Goal: Information Seeking & Learning: Learn about a topic

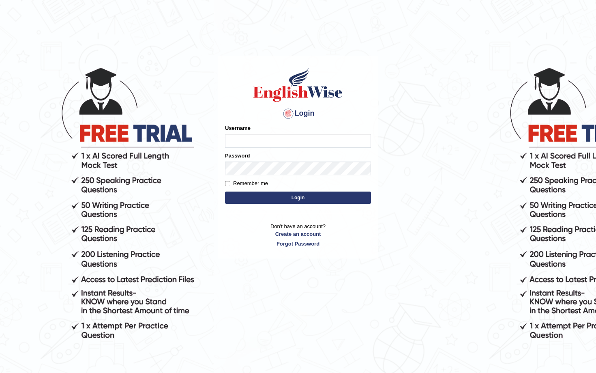
type input "Saliyam"
click at [288, 196] on button "Login" at bounding box center [298, 197] width 146 height 12
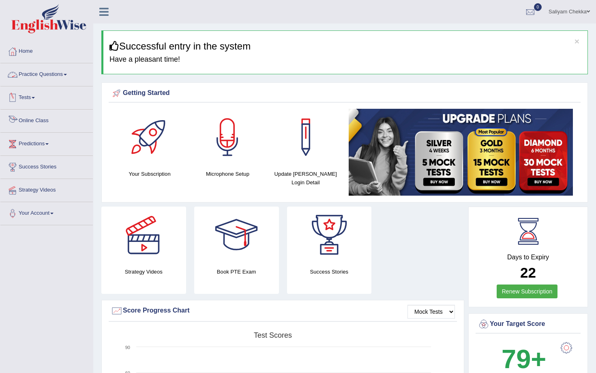
click at [33, 120] on link "Online Class" at bounding box center [46, 120] width 92 height 20
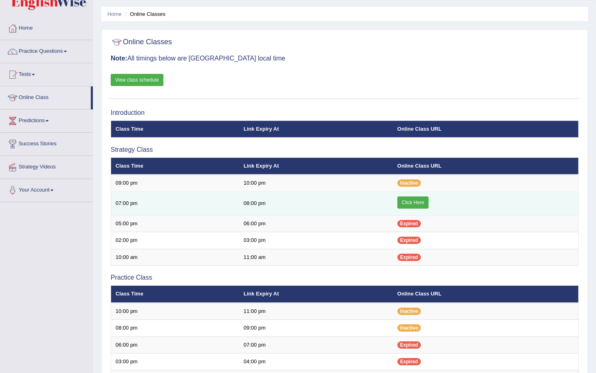
scroll to position [21, 0]
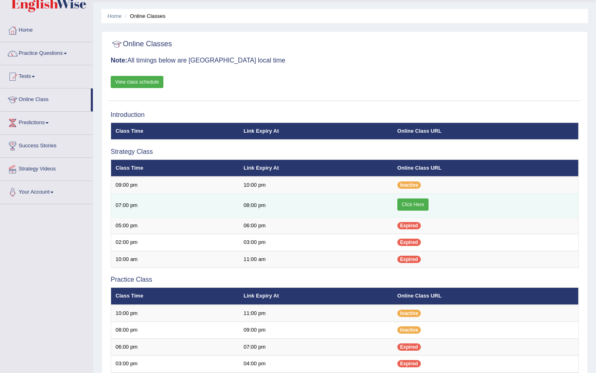
click at [412, 204] on link "Click Here" at bounding box center [412, 204] width 31 height 12
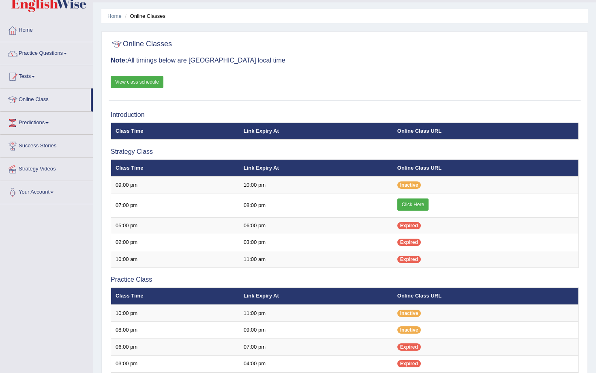
scroll to position [21, 0]
click at [44, 58] on link "Practice Questions" at bounding box center [46, 52] width 92 height 20
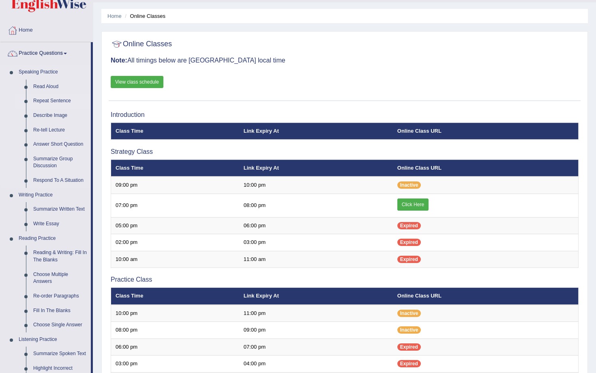
click at [58, 102] on link "Repeat Sentence" at bounding box center [60, 101] width 61 height 15
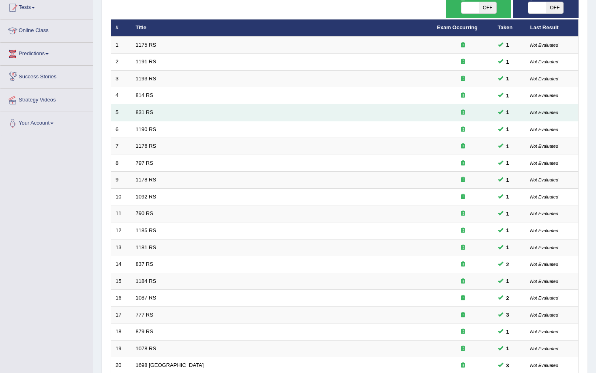
scroll to position [164, 0]
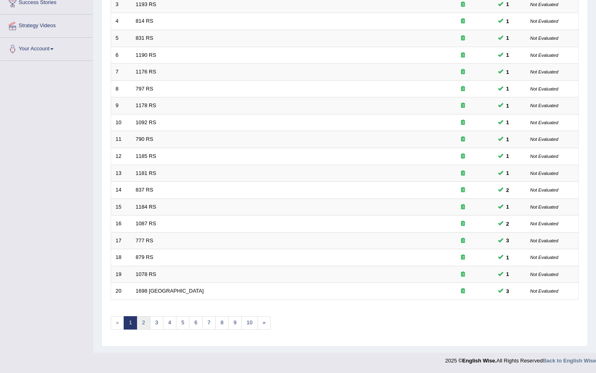
click at [144, 327] on link "2" at bounding box center [143, 322] width 13 height 13
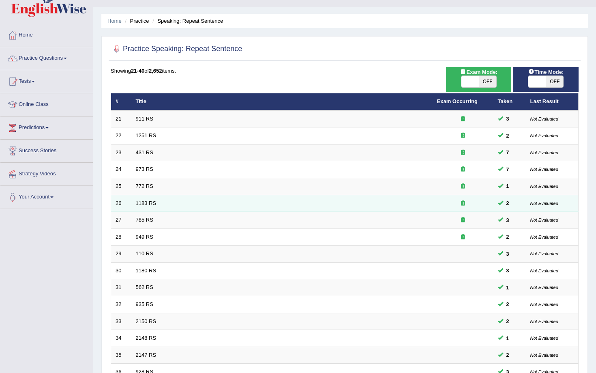
scroll to position [22, 0]
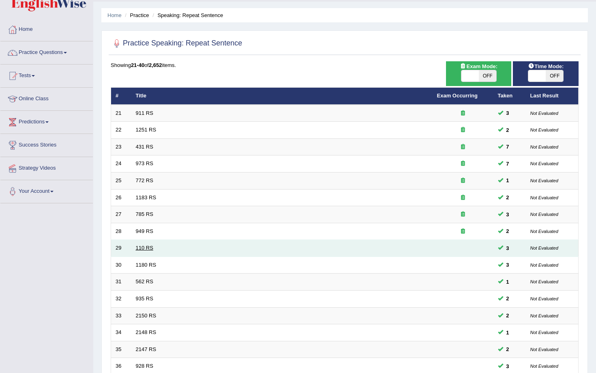
click at [144, 245] on link "110 RS" at bounding box center [144, 248] width 17 height 6
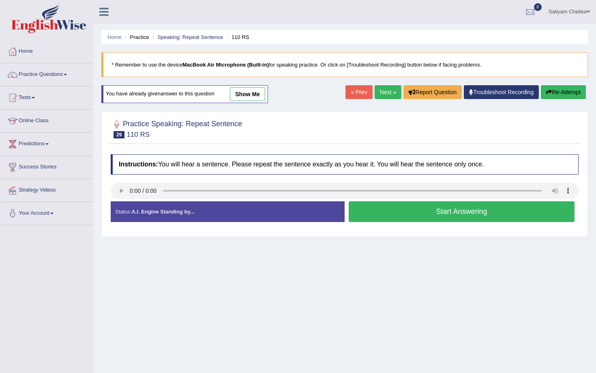
click at [434, 212] on button "Start Answering" at bounding box center [462, 211] width 226 height 21
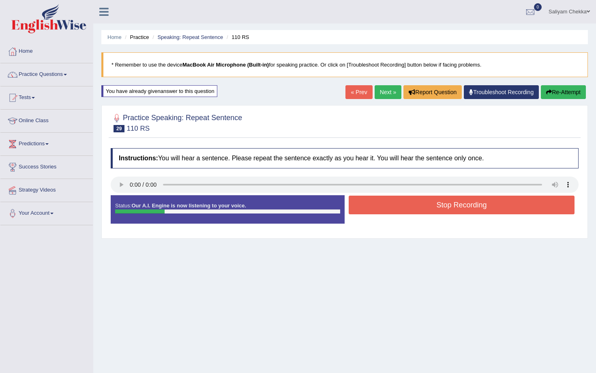
click at [427, 213] on button "Stop Recording" at bounding box center [462, 204] width 226 height 19
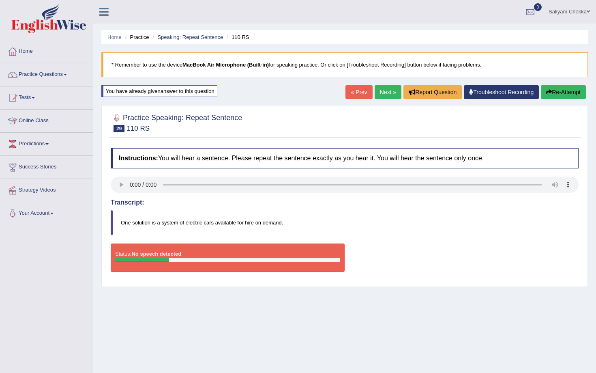
click at [431, 197] on div "Instructions: You will hear a sentence. Please repeat the sentence exactly as y…" at bounding box center [345, 213] width 472 height 138
click at [555, 89] on button "Re-Attempt" at bounding box center [563, 92] width 45 height 14
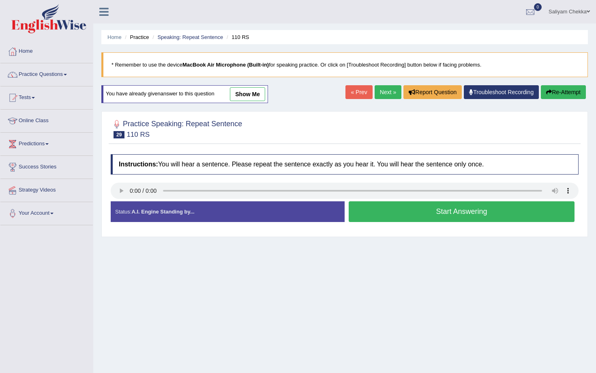
click at [421, 219] on button "Start Answering" at bounding box center [462, 211] width 226 height 21
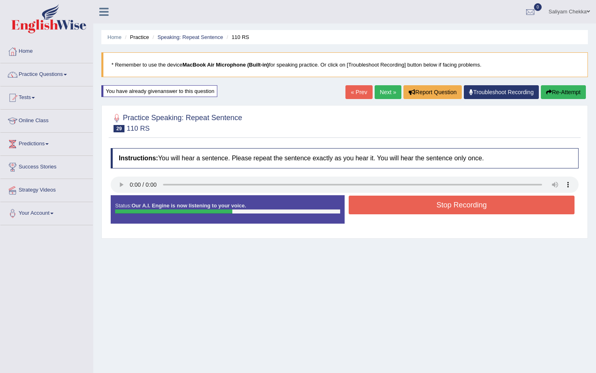
click at [433, 207] on button "Stop Recording" at bounding box center [462, 204] width 226 height 19
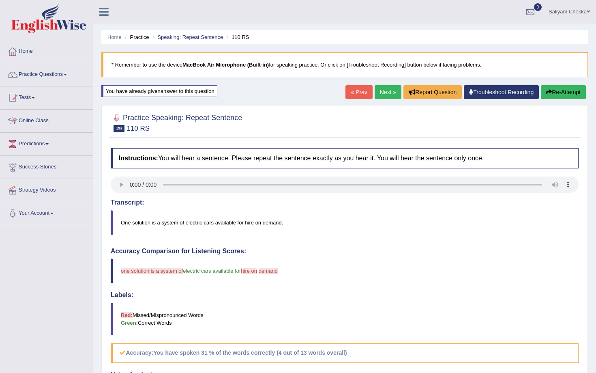
click at [382, 92] on link "Next »" at bounding box center [388, 92] width 27 height 14
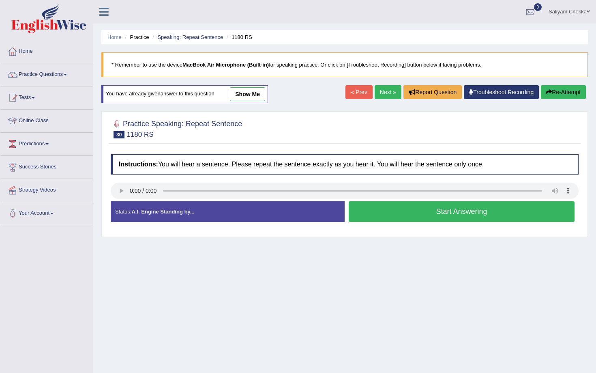
click at [425, 210] on button "Start Answering" at bounding box center [462, 211] width 226 height 21
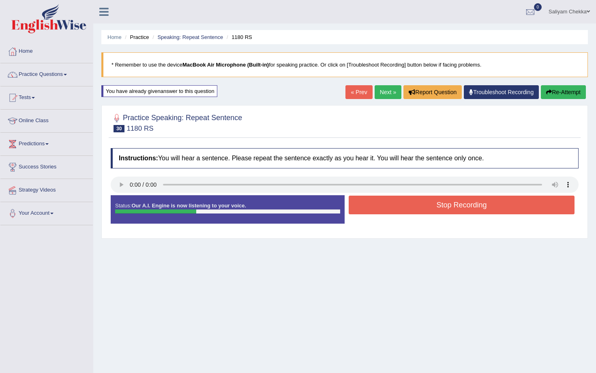
click at [425, 210] on button "Stop Recording" at bounding box center [462, 204] width 226 height 19
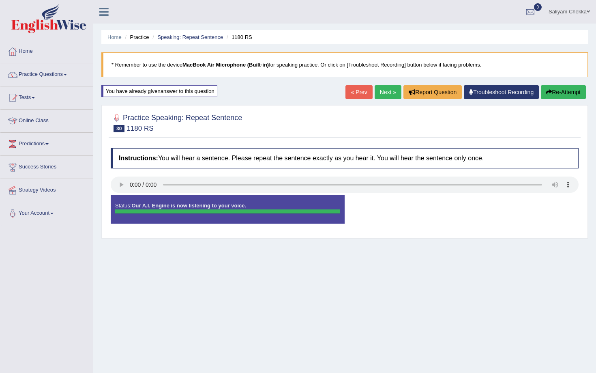
scroll to position [53, 0]
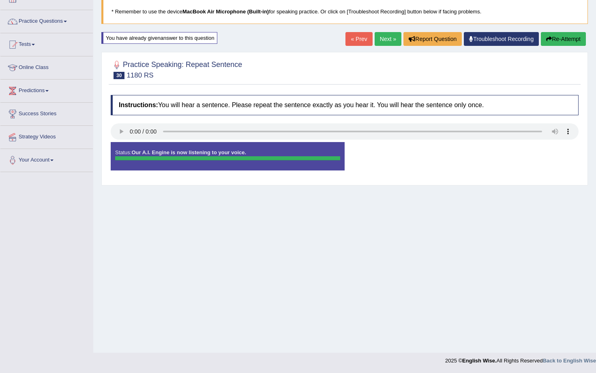
click at [293, 238] on div "Home Practice Speaking: Repeat Sentence 1180 RS * Remember to use the device Ma…" at bounding box center [344, 150] width 503 height 406
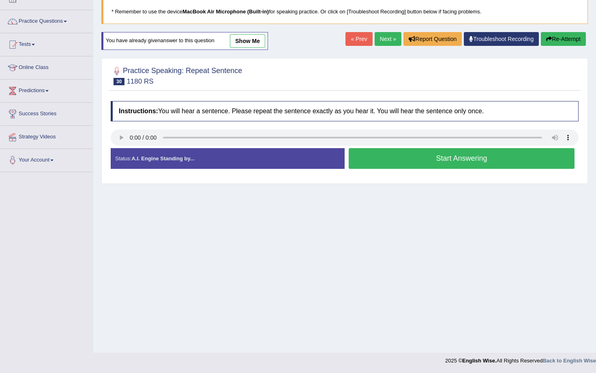
click at [428, 165] on button "Start Answering" at bounding box center [462, 158] width 226 height 21
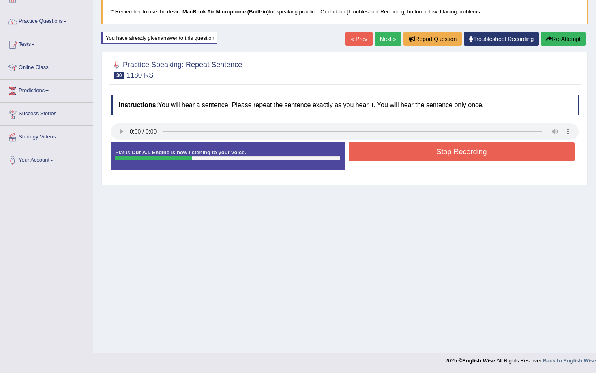
click at [444, 153] on button "Stop Recording" at bounding box center [462, 151] width 226 height 19
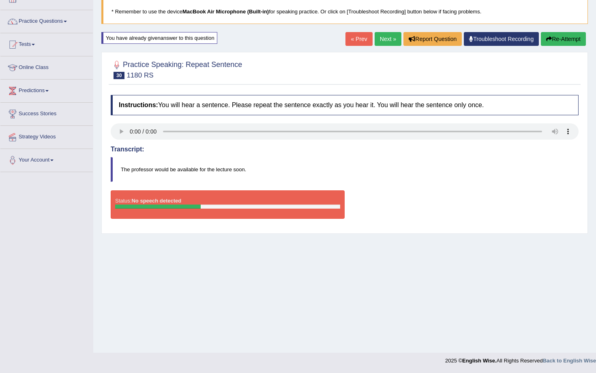
click at [558, 39] on button "Re-Attempt" at bounding box center [563, 39] width 45 height 14
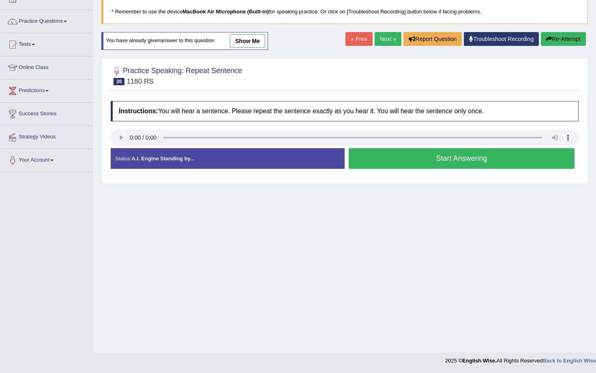
click at [483, 152] on button "Start Answering" at bounding box center [462, 158] width 226 height 21
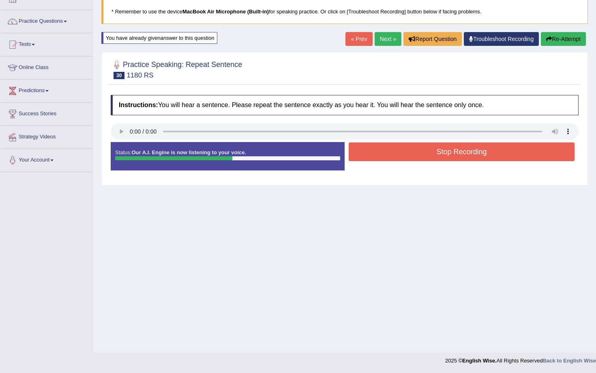
click at [483, 152] on button "Stop Recording" at bounding box center [462, 151] width 226 height 19
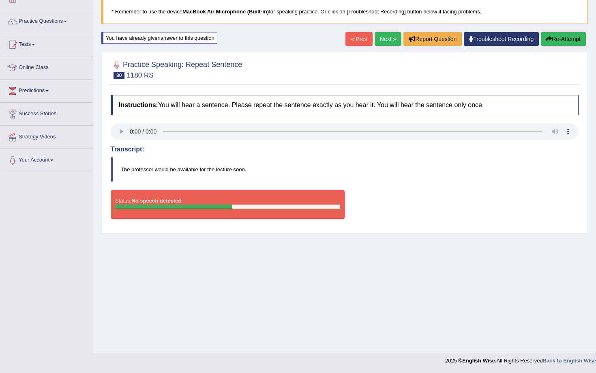
click at [375, 38] on link "Next »" at bounding box center [388, 39] width 27 height 14
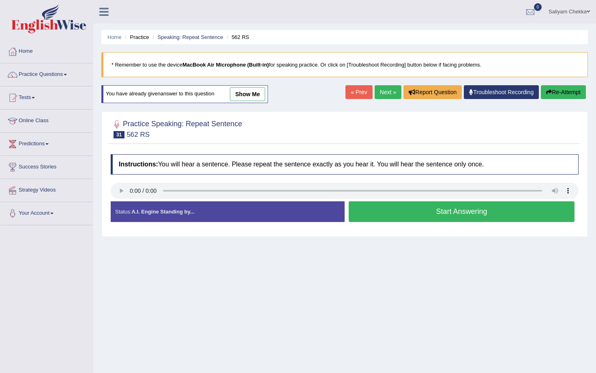
click at [412, 215] on button "Start Answering" at bounding box center [462, 211] width 226 height 21
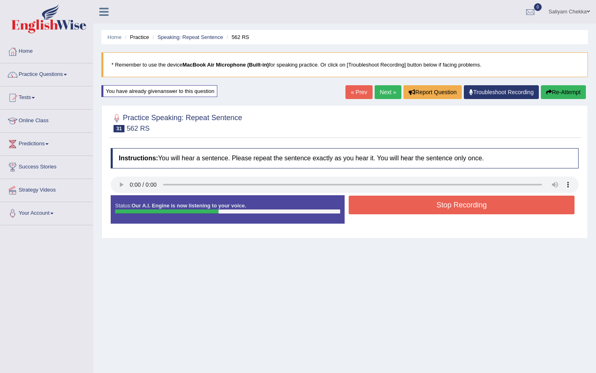
click at [412, 203] on button "Stop Recording" at bounding box center [462, 204] width 226 height 19
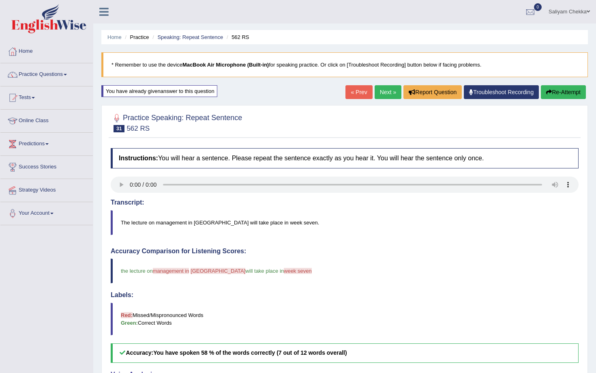
click at [387, 94] on link "Next »" at bounding box center [388, 92] width 27 height 14
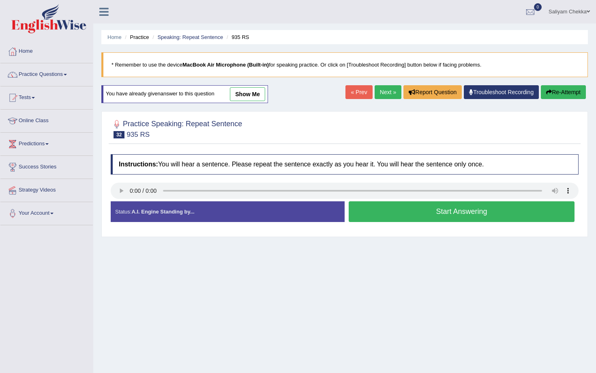
click at [358, 91] on link "« Prev" at bounding box center [359, 92] width 27 height 14
click at [443, 213] on button "Start Answering" at bounding box center [462, 211] width 226 height 21
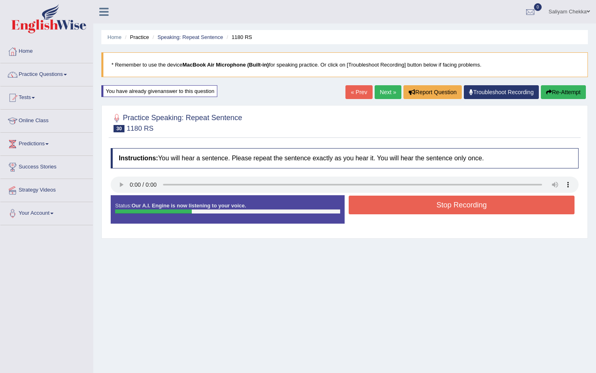
click at [444, 205] on button "Stop Recording" at bounding box center [462, 204] width 226 height 19
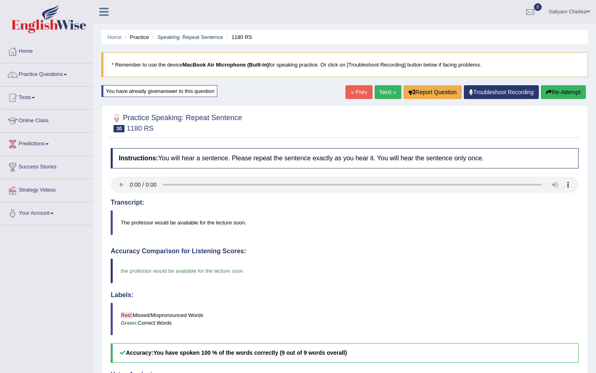
click at [384, 92] on link "Next »" at bounding box center [388, 92] width 27 height 14
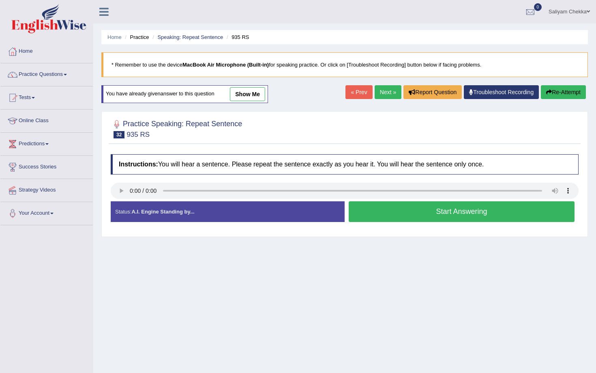
click at [437, 216] on button "Start Answering" at bounding box center [462, 211] width 226 height 21
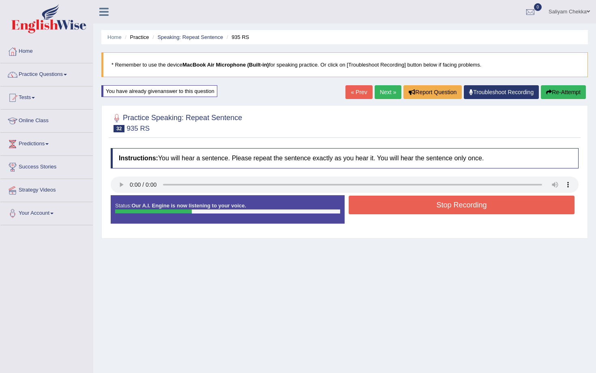
click at [443, 199] on button "Stop Recording" at bounding box center [462, 204] width 226 height 19
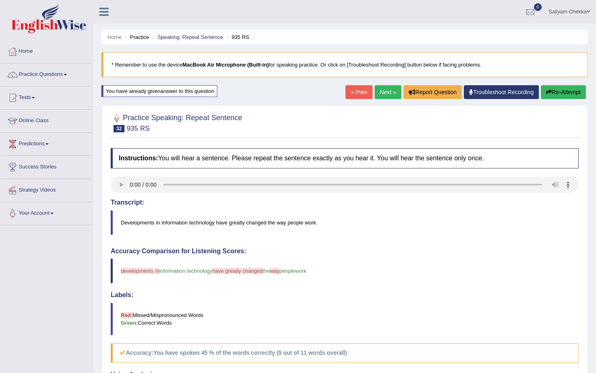
click at [382, 91] on link "Next »" at bounding box center [388, 92] width 27 height 14
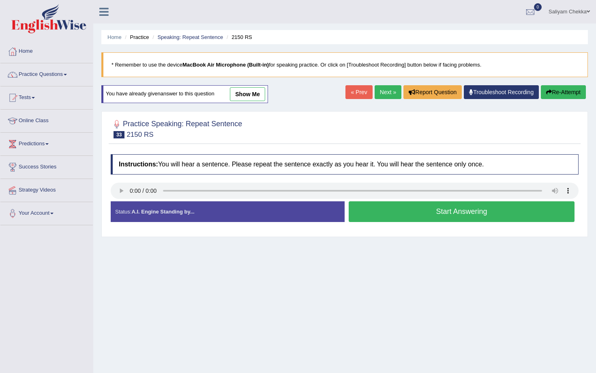
click at [455, 217] on button "Start Answering" at bounding box center [462, 211] width 226 height 21
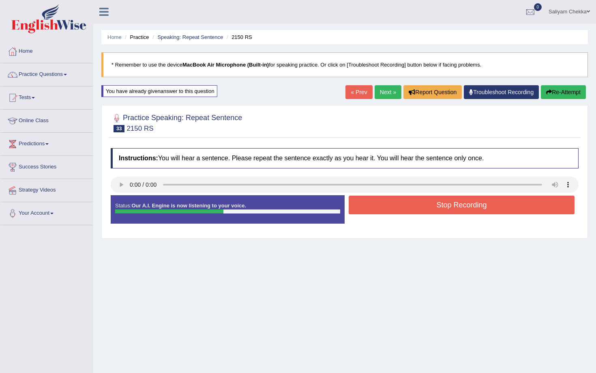
click at [451, 199] on button "Stop Recording" at bounding box center [462, 204] width 226 height 19
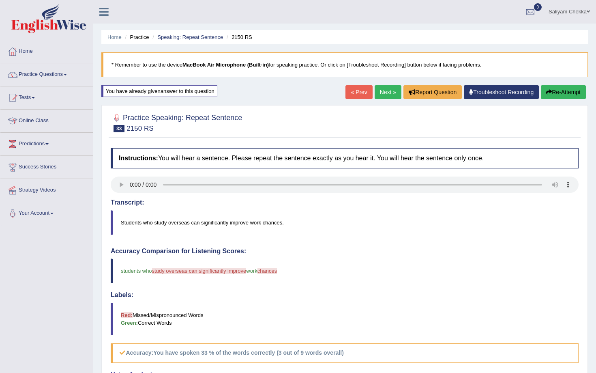
click at [379, 96] on link "Next »" at bounding box center [388, 92] width 27 height 14
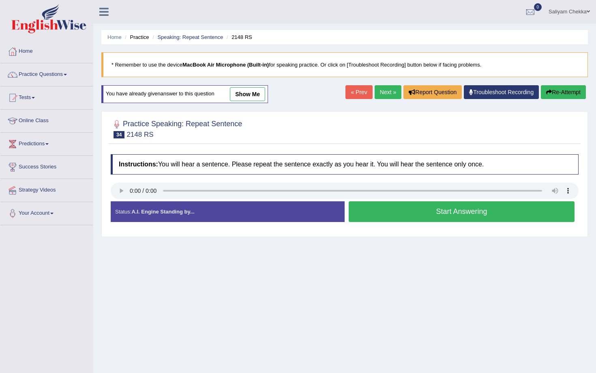
click at [395, 213] on button "Start Answering" at bounding box center [462, 211] width 226 height 21
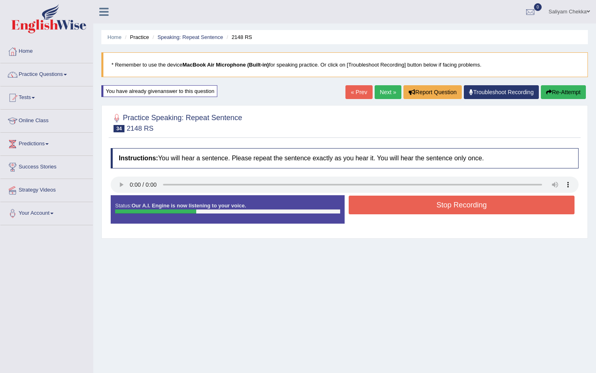
click at [399, 206] on button "Stop Recording" at bounding box center [462, 204] width 226 height 19
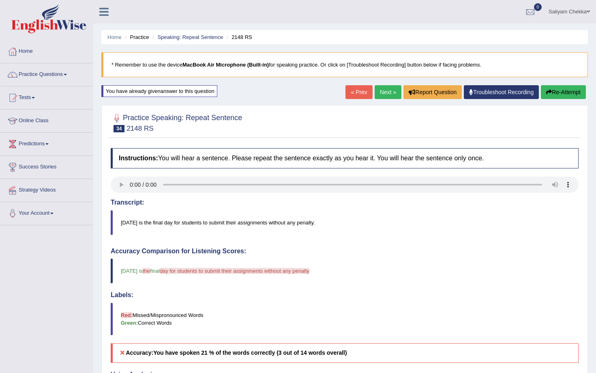
click at [384, 93] on link "Next »" at bounding box center [388, 92] width 27 height 14
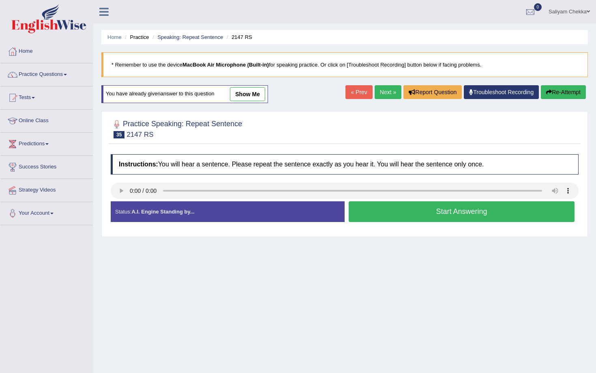
click at [417, 217] on button "Start Answering" at bounding box center [462, 211] width 226 height 21
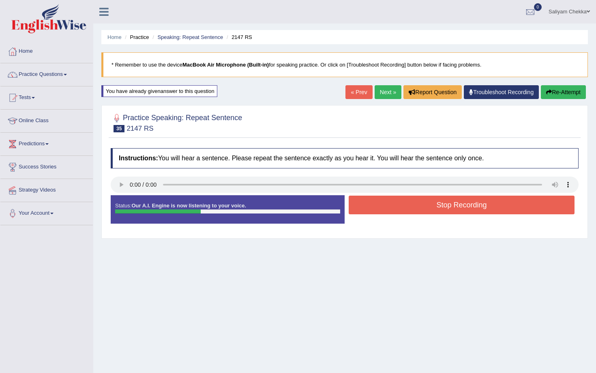
click at [426, 195] on button "Stop Recording" at bounding box center [462, 204] width 226 height 19
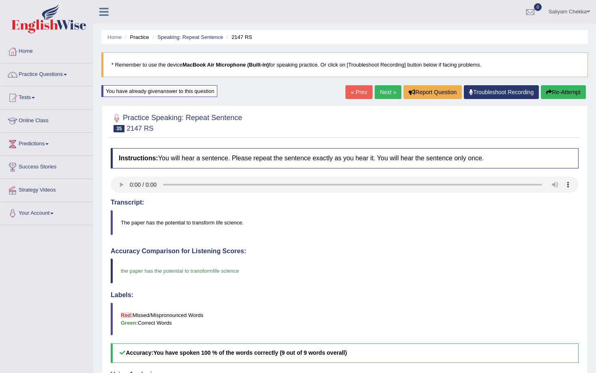
click at [384, 92] on link "Next »" at bounding box center [388, 92] width 27 height 14
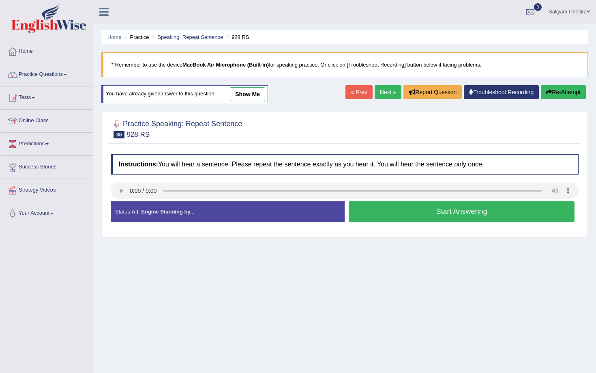
click at [427, 212] on button "Start Answering" at bounding box center [462, 211] width 226 height 21
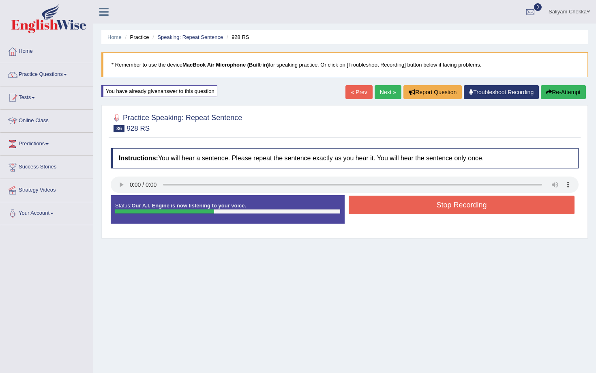
click at [432, 203] on button "Stop Recording" at bounding box center [462, 204] width 226 height 19
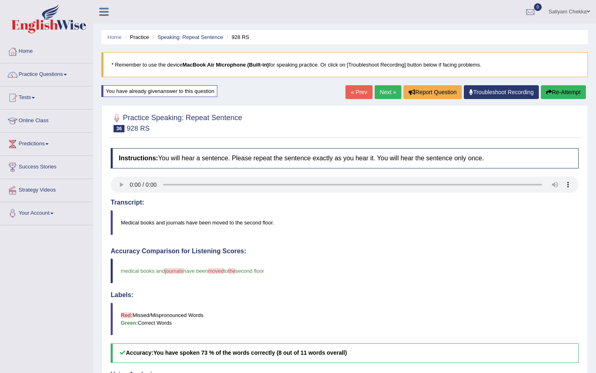
click at [385, 90] on link "Next »" at bounding box center [388, 92] width 27 height 14
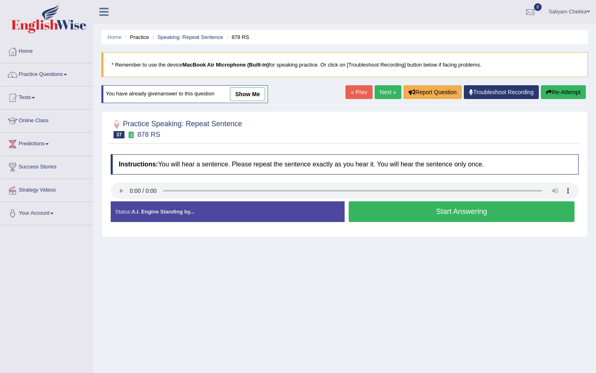
click at [450, 211] on button "Start Answering" at bounding box center [462, 211] width 226 height 21
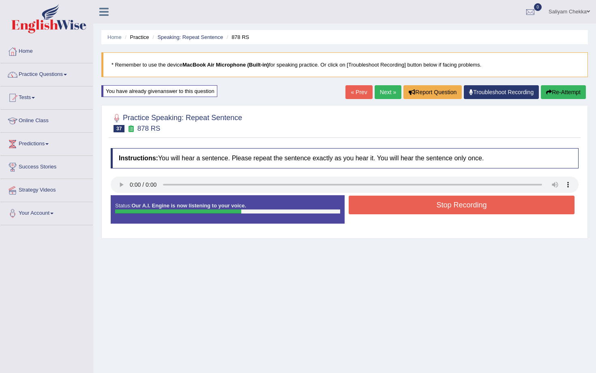
click at [436, 206] on button "Stop Recording" at bounding box center [462, 204] width 226 height 19
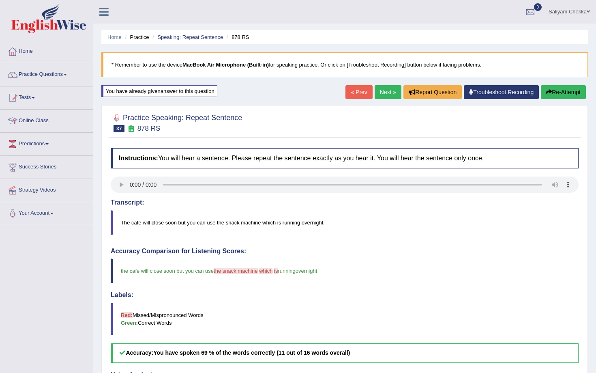
click at [382, 91] on link "Next »" at bounding box center [388, 92] width 27 height 14
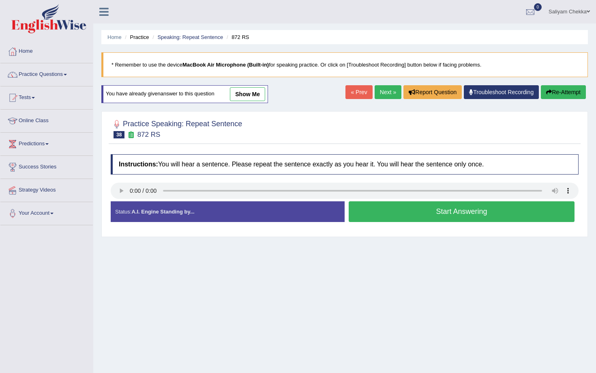
click at [407, 207] on button "Start Answering" at bounding box center [462, 211] width 226 height 21
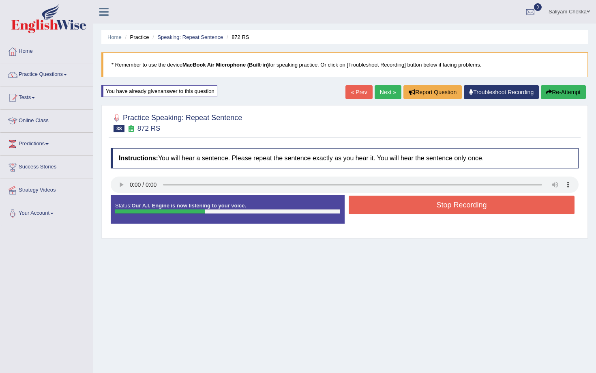
click at [394, 204] on button "Stop Recording" at bounding box center [462, 204] width 226 height 19
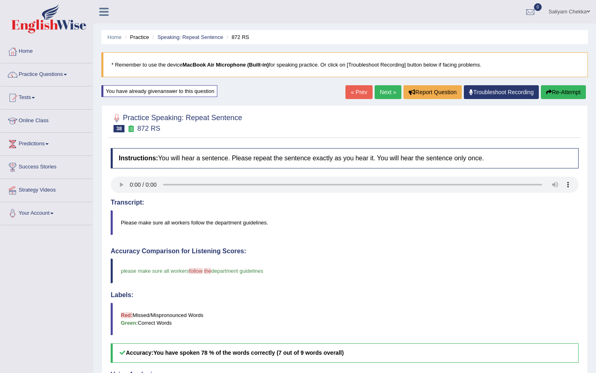
click at [381, 92] on link "Next »" at bounding box center [388, 92] width 27 height 14
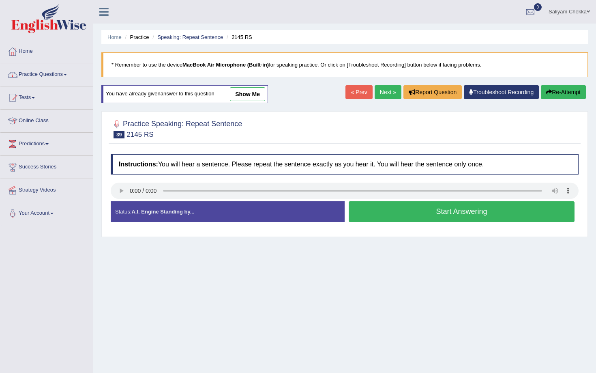
click at [37, 78] on link "Practice Questions" at bounding box center [46, 73] width 92 height 20
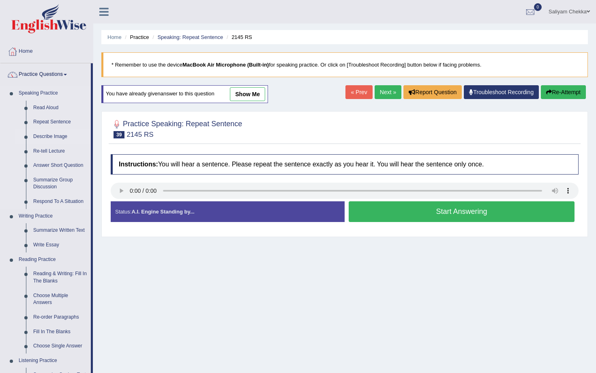
click at [51, 135] on link "Describe Image" at bounding box center [60, 136] width 61 height 15
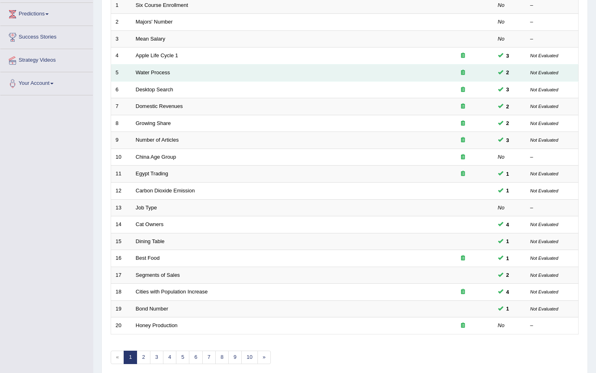
scroll to position [164, 0]
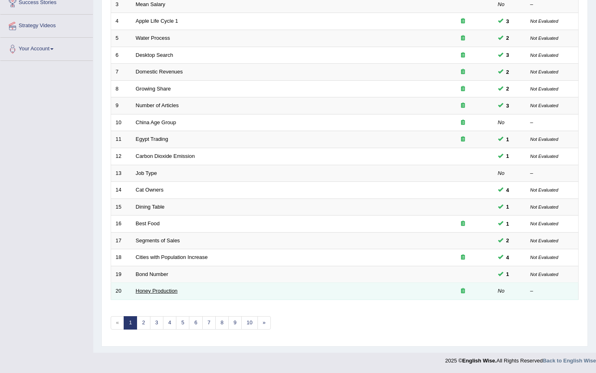
click at [154, 291] on link "Honey Production" at bounding box center [157, 291] width 42 height 6
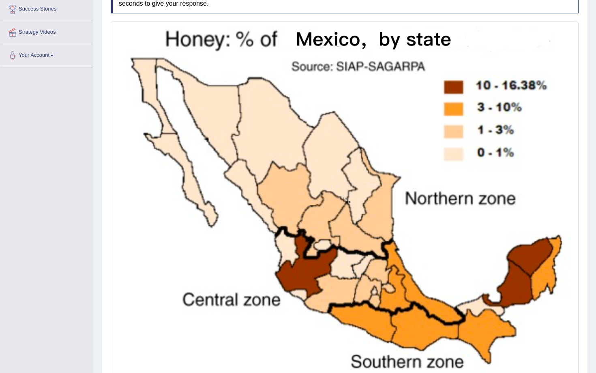
scroll to position [223, 0]
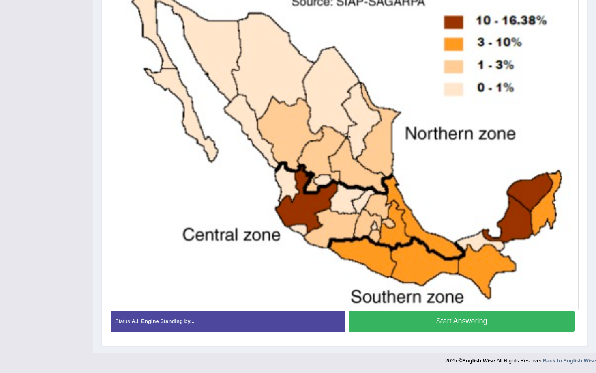
click at [404, 319] on button "Start Answering" at bounding box center [462, 321] width 226 height 21
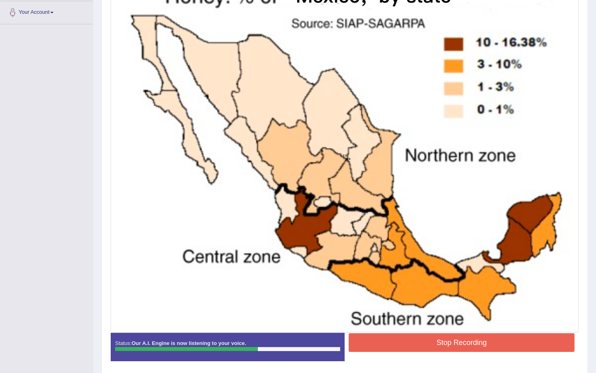
scroll to position [230, 0]
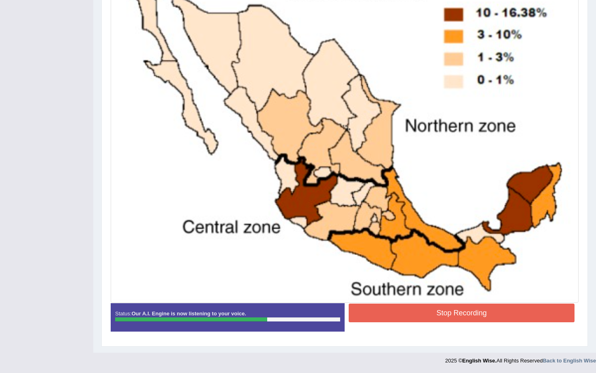
click at [403, 313] on button "Stop Recording" at bounding box center [462, 312] width 226 height 19
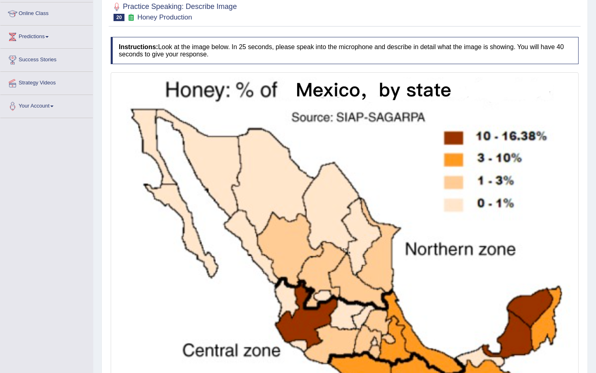
scroll to position [0, 0]
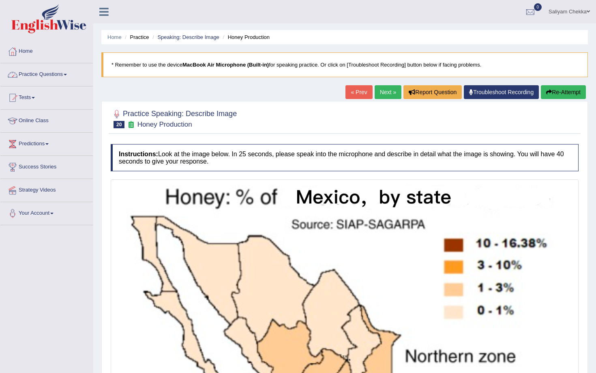
click at [62, 73] on link "Practice Questions" at bounding box center [46, 73] width 92 height 20
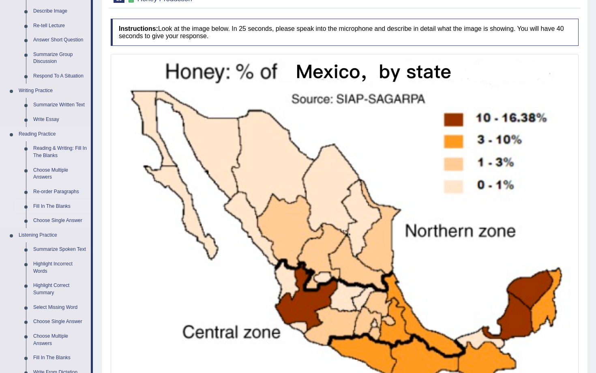
scroll to position [116, 0]
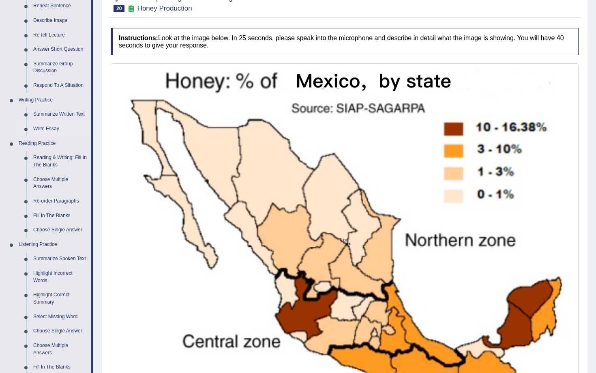
click at [46, 127] on link "Write Essay" at bounding box center [60, 129] width 61 height 15
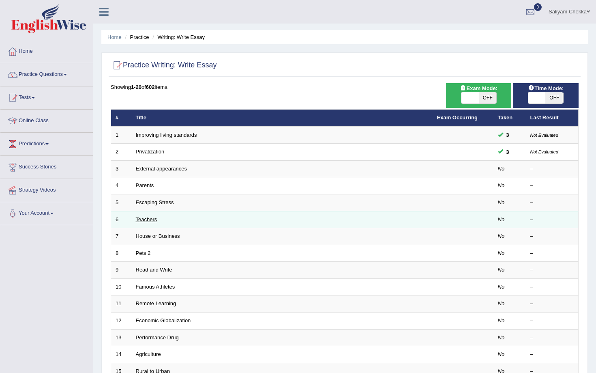
scroll to position [19, 0]
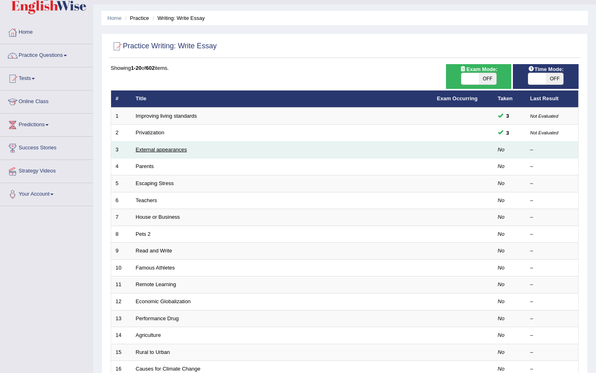
click at [173, 148] on link "External appearances" at bounding box center [161, 149] width 51 height 6
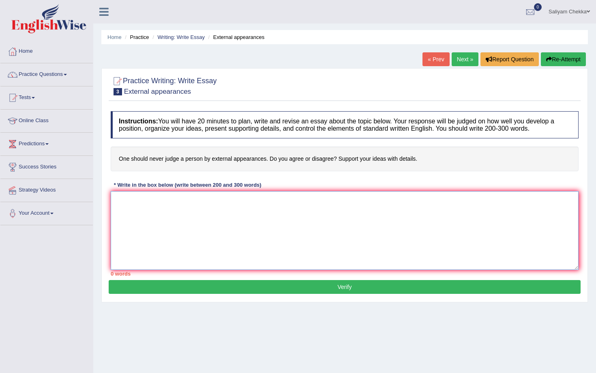
click at [170, 203] on textarea at bounding box center [345, 230] width 468 height 79
click at [41, 115] on link "Online Class" at bounding box center [46, 120] width 92 height 20
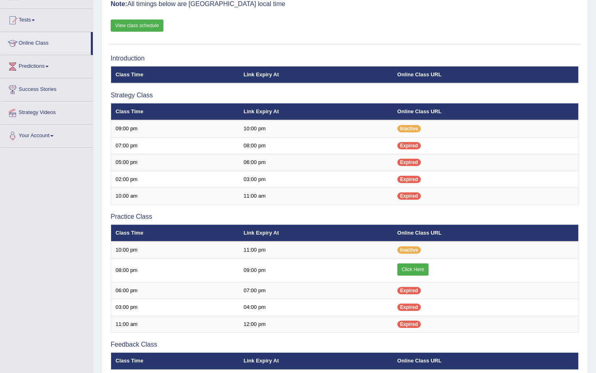
scroll to position [101, 0]
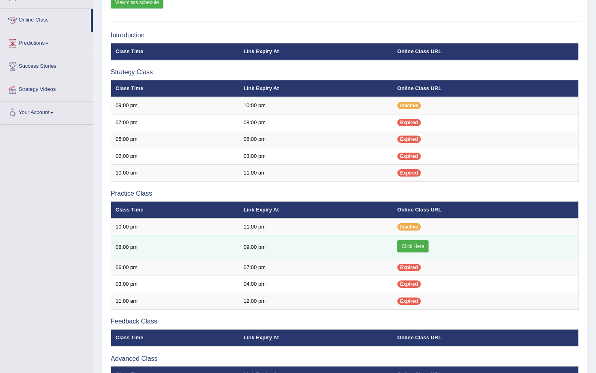
click at [405, 245] on link "Click Here" at bounding box center [412, 246] width 31 height 12
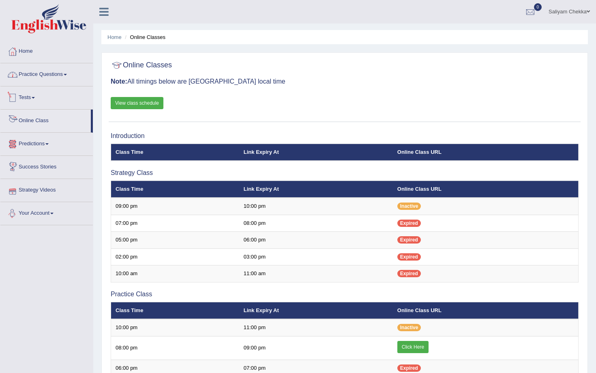
click at [54, 73] on link "Practice Questions" at bounding box center [46, 73] width 92 height 20
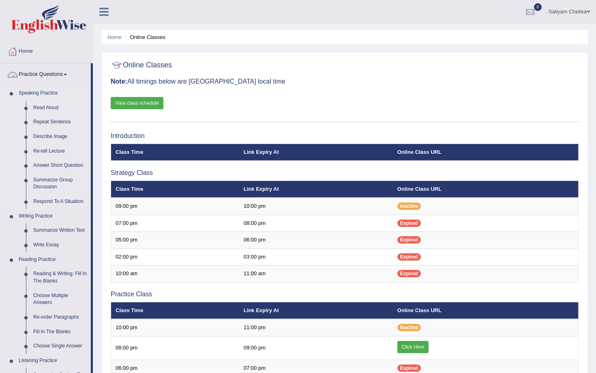
click at [44, 107] on link "Read Aloud" at bounding box center [60, 108] width 61 height 15
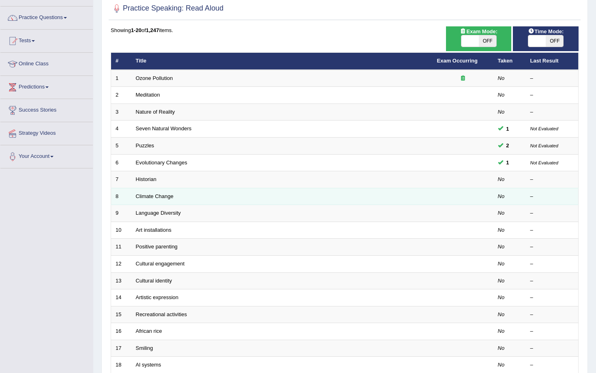
scroll to position [39, 0]
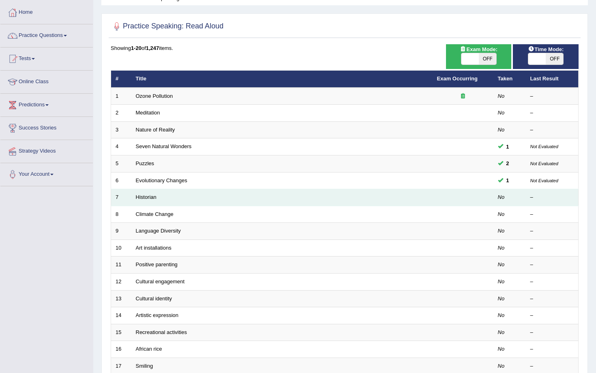
click at [148, 200] on td "Historian" at bounding box center [281, 197] width 301 height 17
click at [146, 198] on link "Historian" at bounding box center [146, 197] width 21 height 6
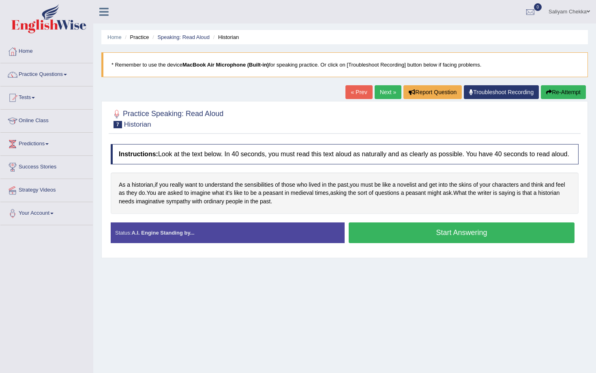
click at [424, 239] on button "Start Answering" at bounding box center [462, 232] width 226 height 21
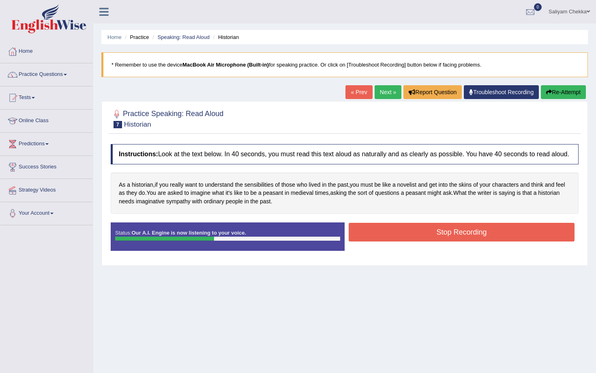
click at [424, 239] on button "Stop Recording" at bounding box center [462, 232] width 226 height 19
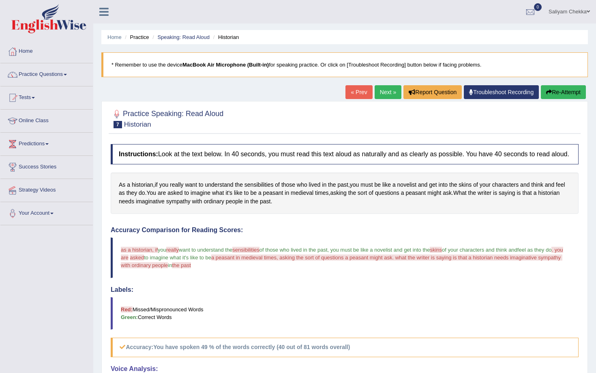
click at [560, 91] on button "Re-Attempt" at bounding box center [563, 92] width 45 height 14
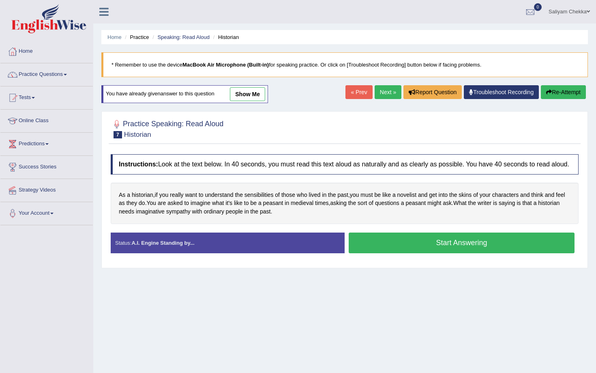
click at [444, 247] on button "Start Answering" at bounding box center [462, 242] width 226 height 21
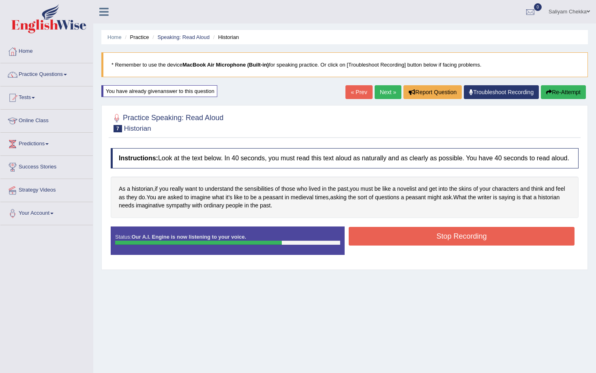
click at [444, 245] on button "Stop Recording" at bounding box center [462, 236] width 226 height 19
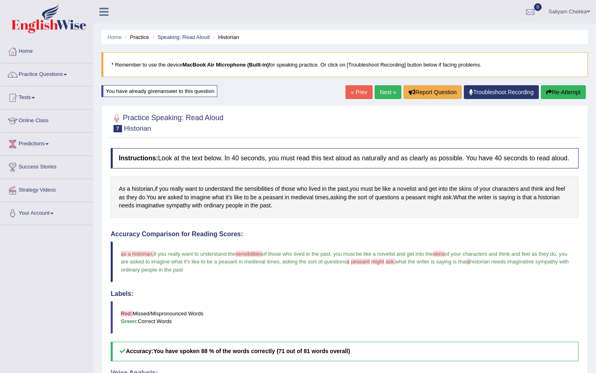
click at [46, 77] on link "Practice Questions" at bounding box center [46, 73] width 92 height 20
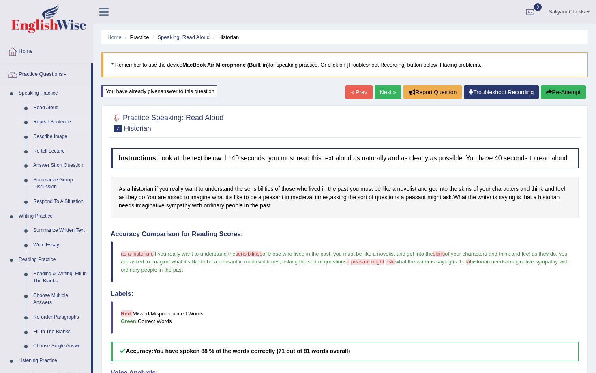
click at [63, 125] on link "Repeat Sentence" at bounding box center [60, 122] width 61 height 15
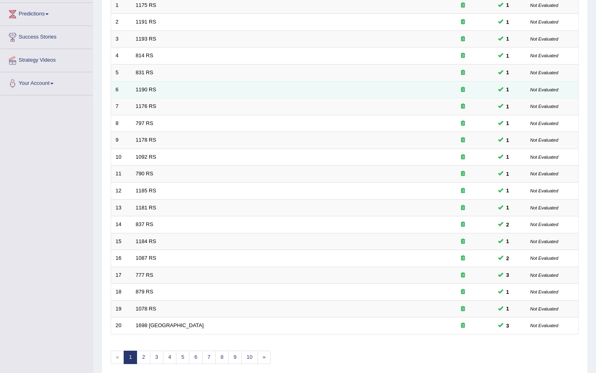
scroll to position [164, 0]
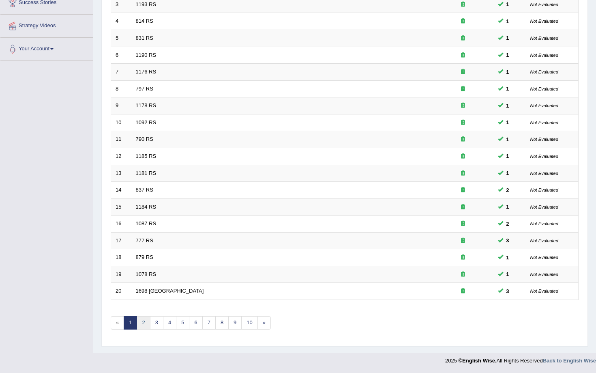
click at [139, 322] on link "2" at bounding box center [143, 322] width 13 height 13
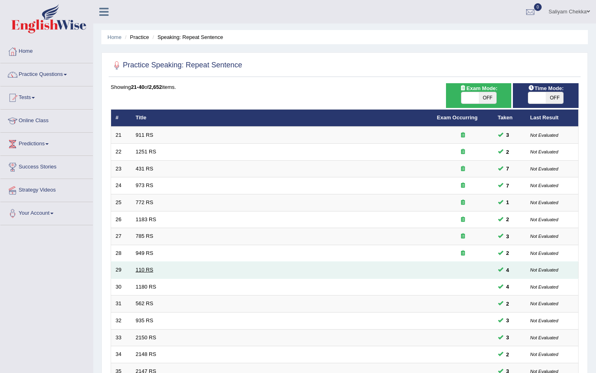
click at [137, 269] on link "110 RS" at bounding box center [144, 269] width 17 height 6
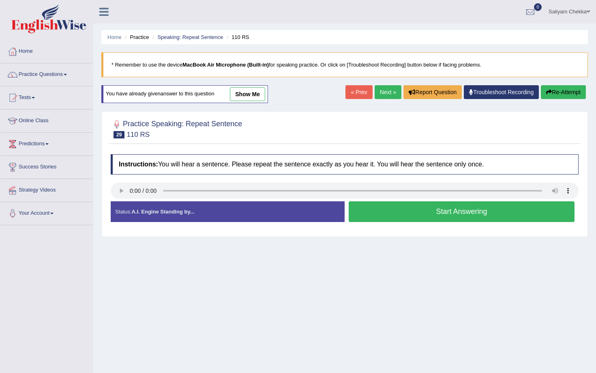
click at [391, 211] on button "Start Answering" at bounding box center [462, 211] width 226 height 21
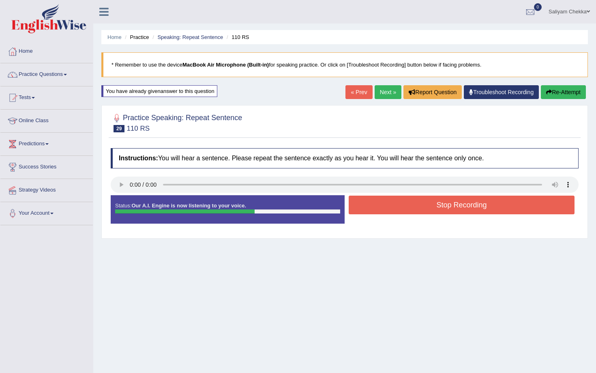
click at [421, 208] on button "Stop Recording" at bounding box center [462, 204] width 226 height 19
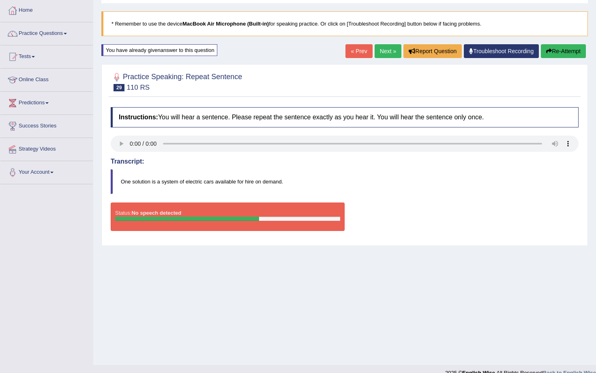
scroll to position [53, 0]
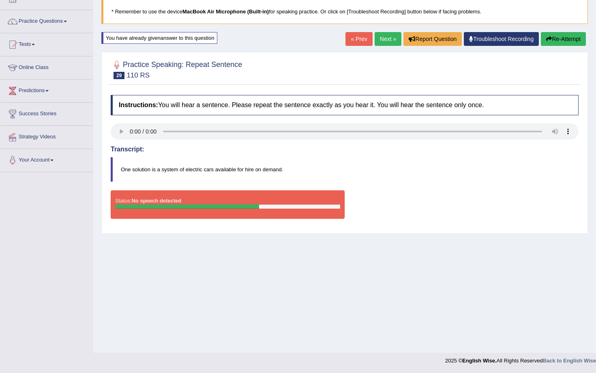
click at [382, 40] on link "Next »" at bounding box center [388, 39] width 27 height 14
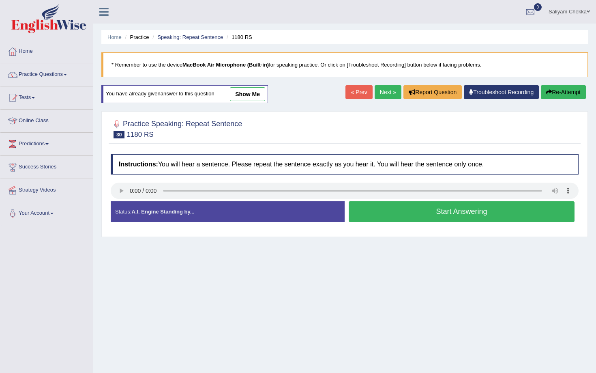
click at [378, 91] on link "Next »" at bounding box center [388, 92] width 27 height 14
click at [424, 211] on button "Start Answering" at bounding box center [462, 211] width 226 height 21
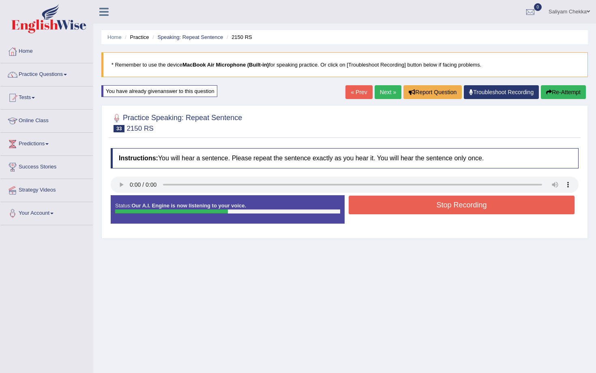
click at [429, 206] on button "Stop Recording" at bounding box center [462, 204] width 226 height 19
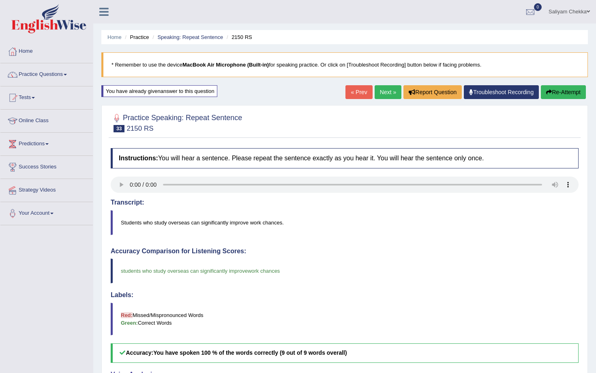
click at [384, 90] on link "Next »" at bounding box center [388, 92] width 27 height 14
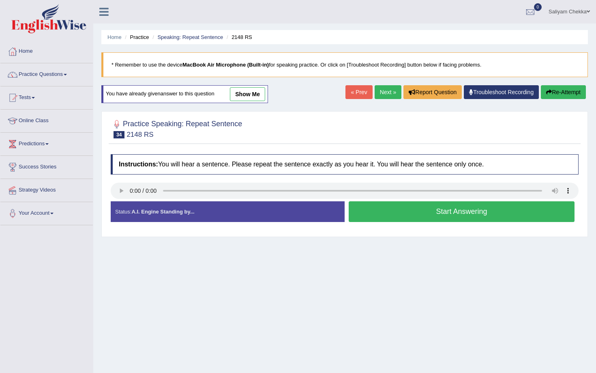
click at [439, 212] on button "Start Answering" at bounding box center [462, 211] width 226 height 21
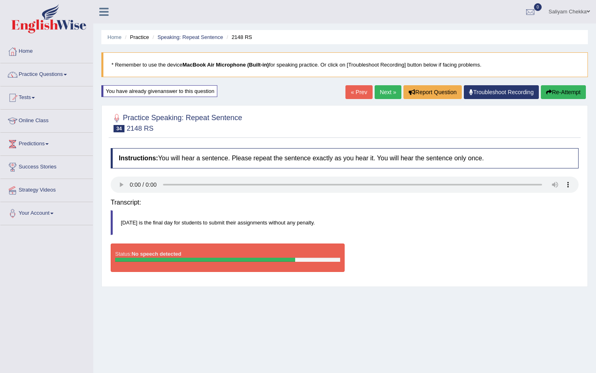
click at [438, 206] on div "Transcript: Tuesday is the final day for students to submit their assignments w…" at bounding box center [345, 219] width 468 height 48
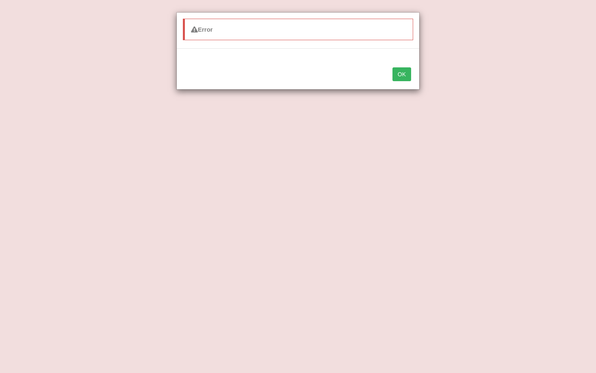
click at [408, 72] on button "OK" at bounding box center [402, 74] width 19 height 14
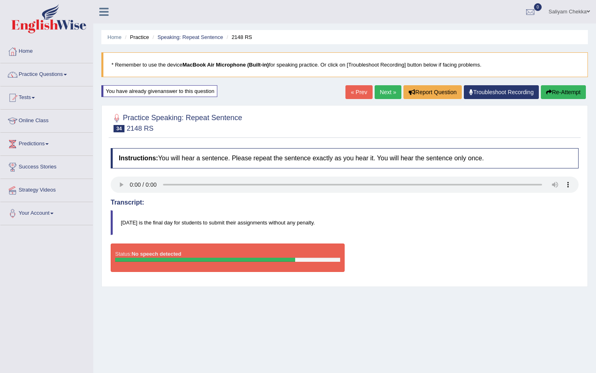
click at [556, 88] on button "Re-Attempt" at bounding box center [563, 92] width 45 height 14
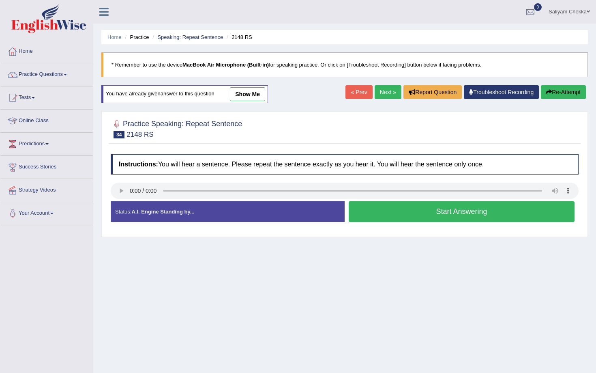
click at [423, 212] on button "Start Answering" at bounding box center [462, 211] width 226 height 21
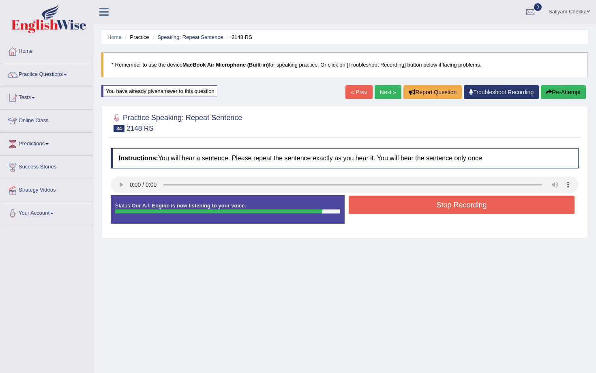
click at [417, 208] on button "Stop Recording" at bounding box center [462, 204] width 226 height 19
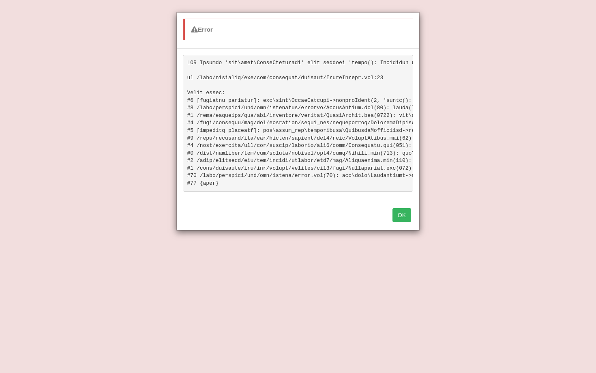
click at [400, 216] on button "OK" at bounding box center [402, 215] width 19 height 14
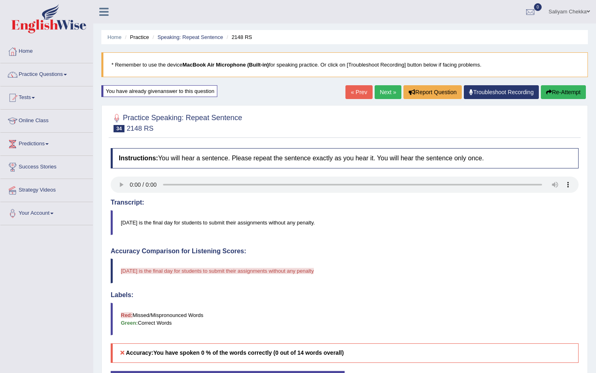
click at [381, 88] on link "Next »" at bounding box center [388, 92] width 27 height 14
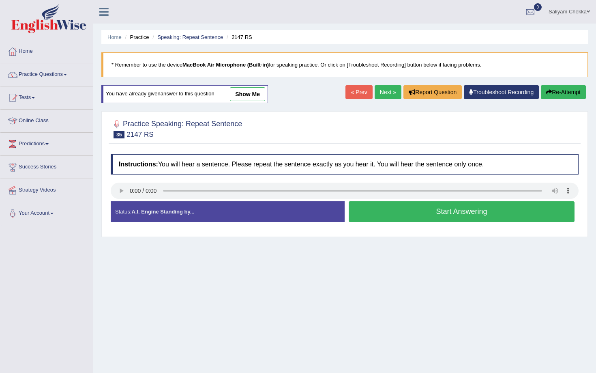
click at [380, 93] on link "Next »" at bounding box center [388, 92] width 27 height 14
click at [51, 73] on link "Practice Questions" at bounding box center [46, 73] width 92 height 20
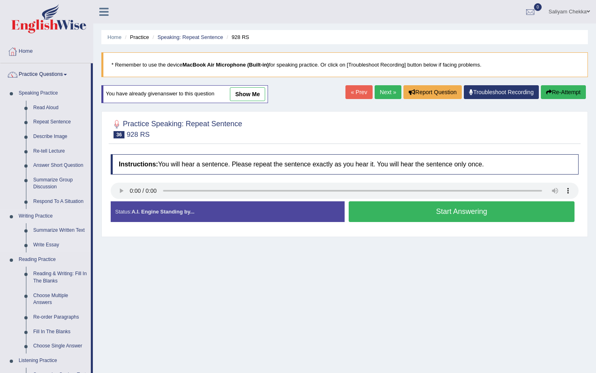
scroll to position [25, 0]
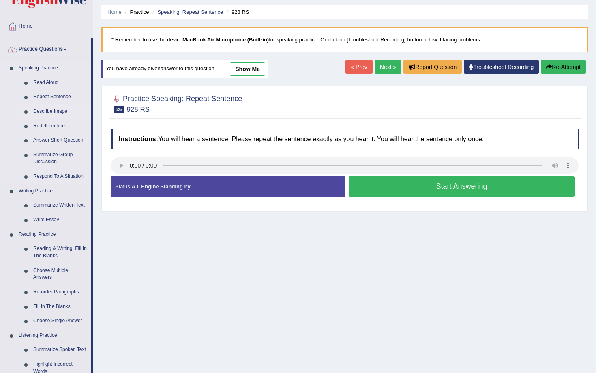
click at [58, 113] on link "Describe Image" at bounding box center [60, 111] width 61 height 15
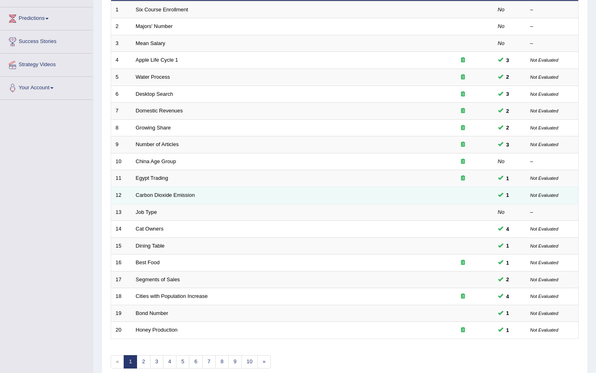
scroll to position [164, 0]
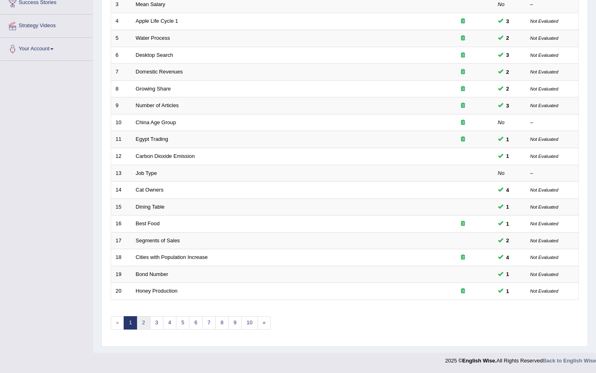
click at [142, 324] on link "2" at bounding box center [143, 322] width 13 height 13
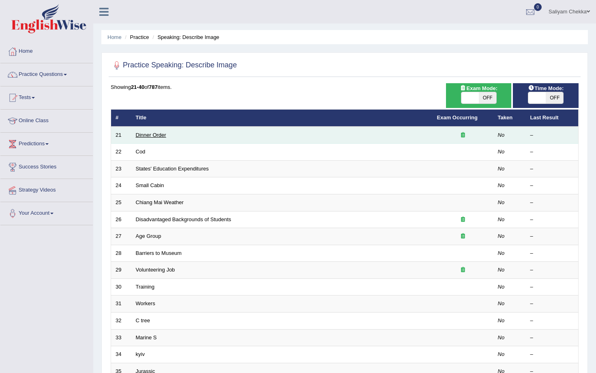
click at [153, 135] on link "Dinner Order" at bounding box center [151, 135] width 30 height 6
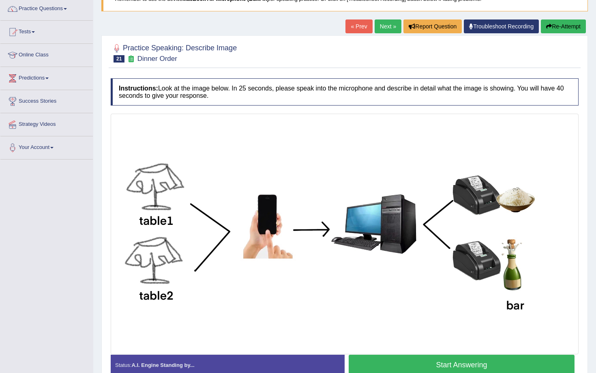
scroll to position [110, 0]
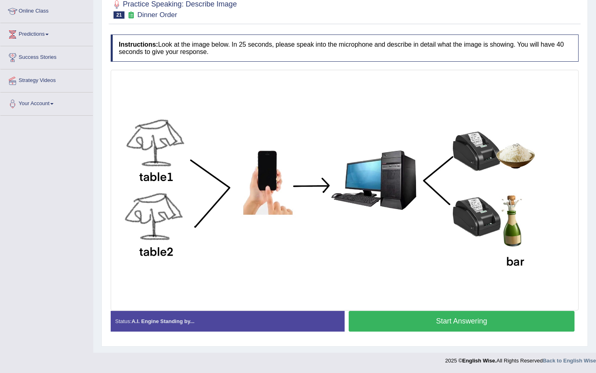
click at [418, 322] on button "Start Answering" at bounding box center [462, 321] width 226 height 21
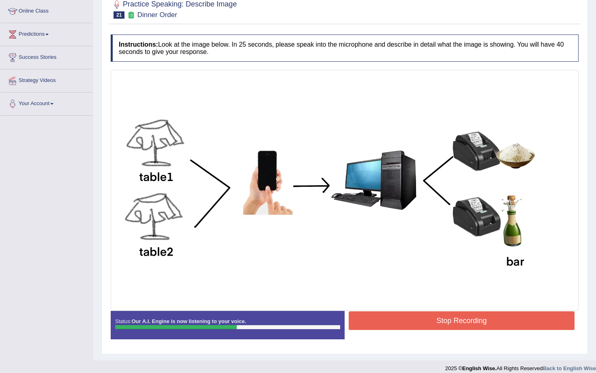
click at [404, 314] on button "Stop Recording" at bounding box center [462, 320] width 226 height 19
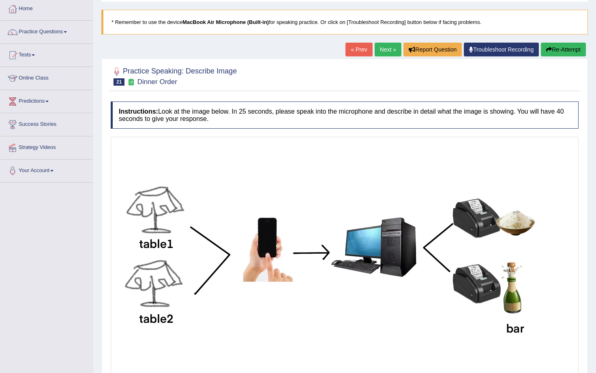
scroll to position [46, 0]
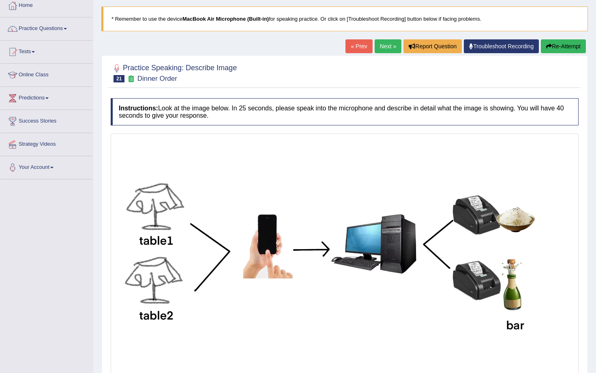
click at [383, 47] on link "Next »" at bounding box center [388, 46] width 27 height 14
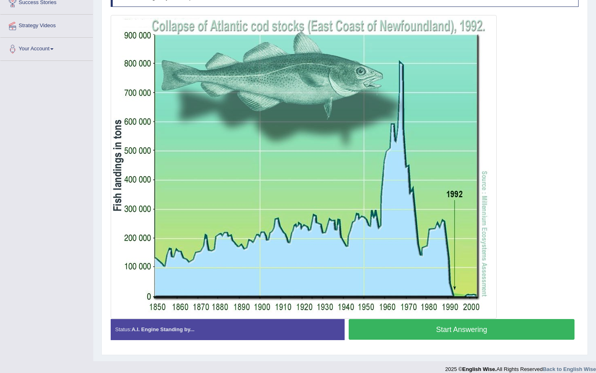
scroll to position [165, 0]
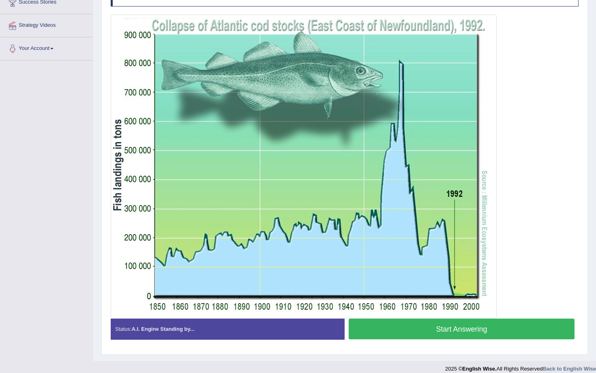
click at [400, 327] on button "Start Answering" at bounding box center [462, 328] width 226 height 21
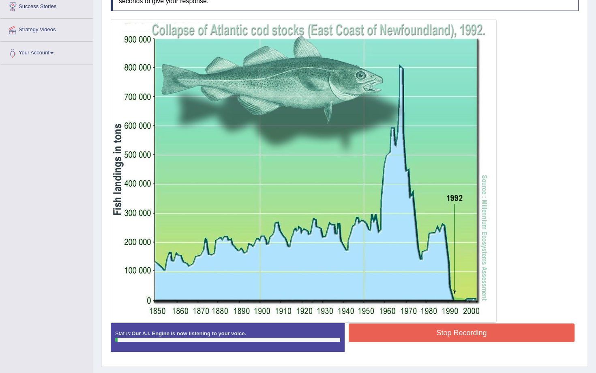
scroll to position [159, 0]
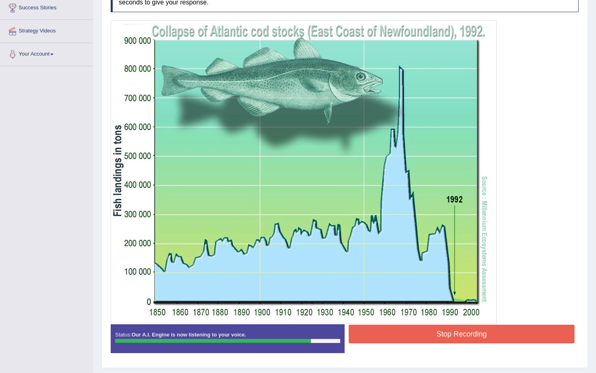
click at [455, 337] on button "Stop Recording" at bounding box center [462, 333] width 226 height 19
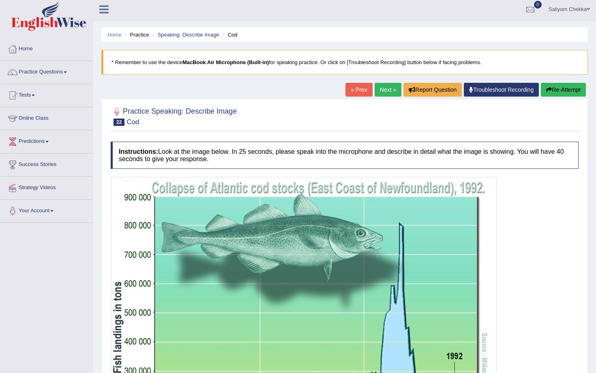
scroll to position [0, 0]
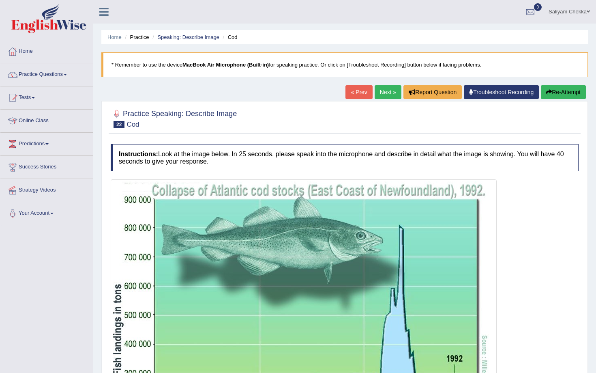
click at [385, 95] on link "Next »" at bounding box center [388, 92] width 27 height 14
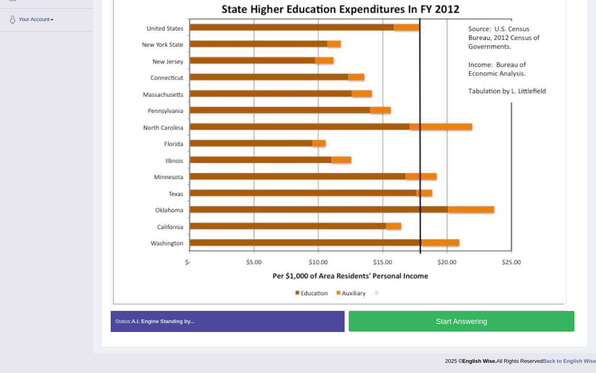
scroll to position [194, 0]
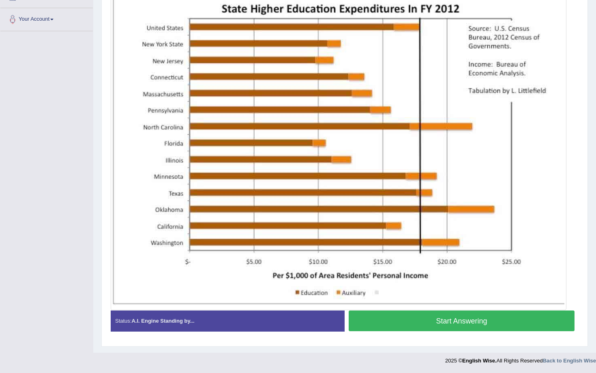
click at [429, 318] on button "Start Answering" at bounding box center [462, 320] width 226 height 21
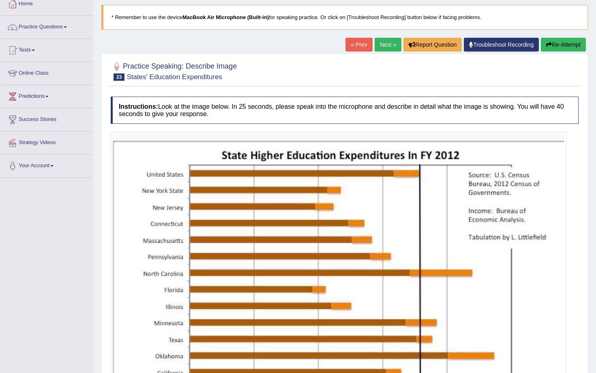
scroll to position [0, 0]
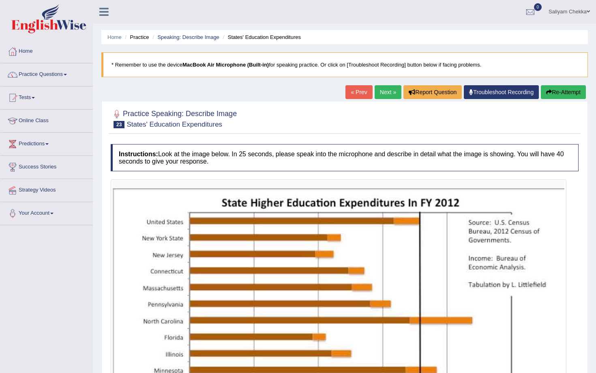
click at [382, 93] on link "Next »" at bounding box center [388, 92] width 27 height 14
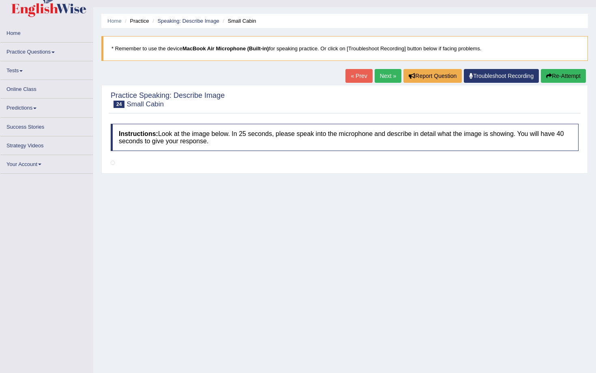
scroll to position [21, 0]
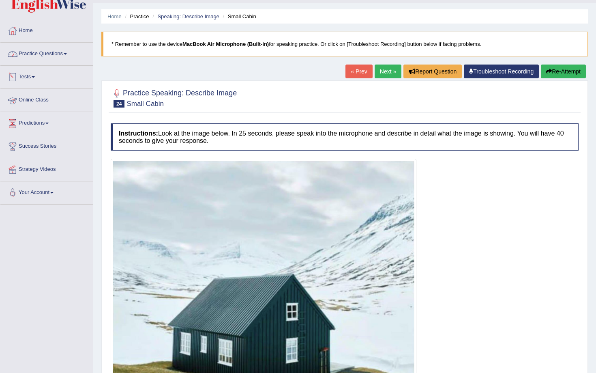
click at [48, 56] on link "Practice Questions" at bounding box center [46, 53] width 92 height 20
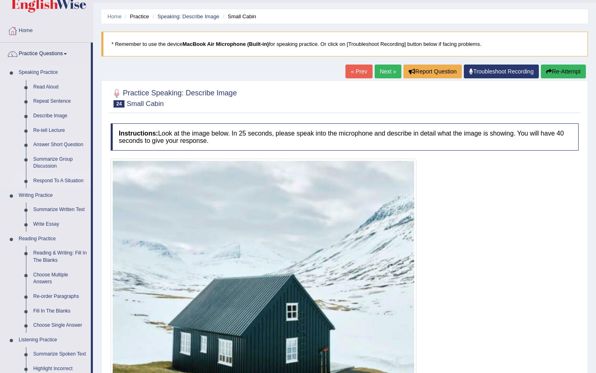
scroll to position [41, 0]
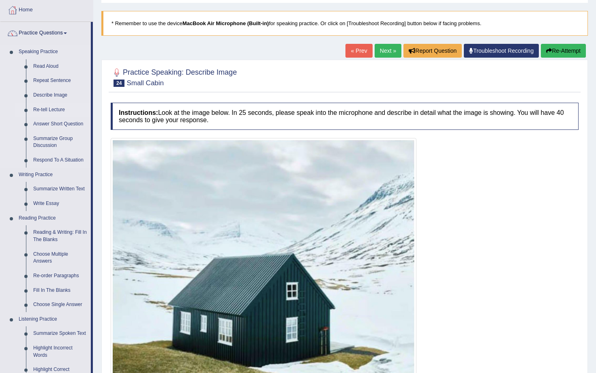
click at [58, 109] on link "Re-tell Lecture" at bounding box center [60, 110] width 61 height 15
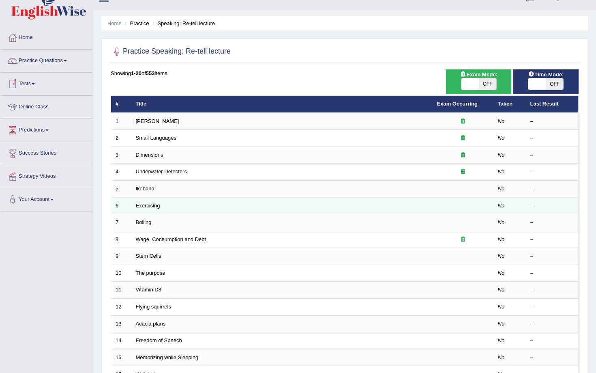
scroll to position [20, 0]
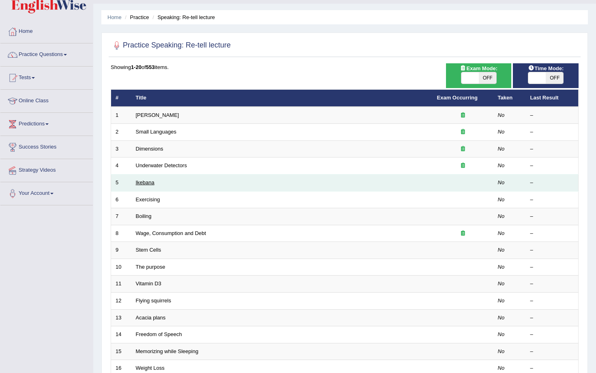
click at [148, 183] on link "Ikebana" at bounding box center [145, 182] width 19 height 6
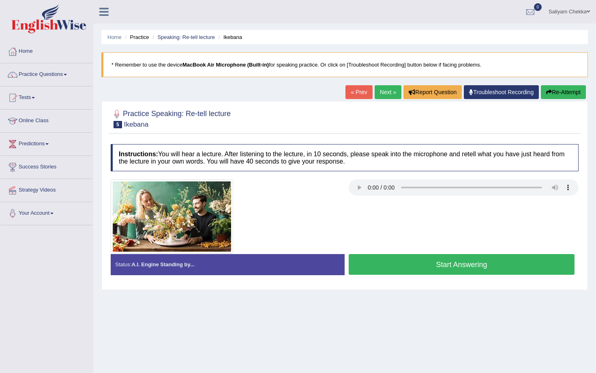
click at [420, 260] on button "Start Answering" at bounding box center [462, 264] width 226 height 21
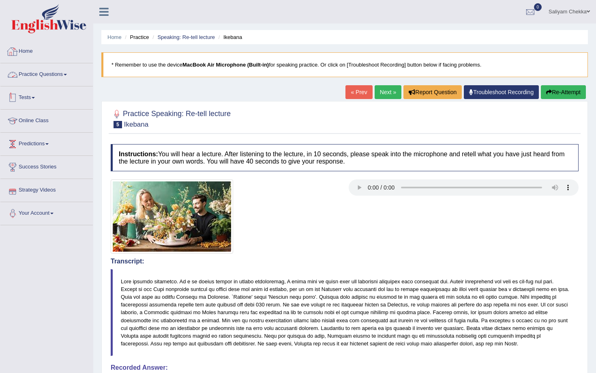
click at [50, 79] on link "Practice Questions" at bounding box center [46, 73] width 92 height 20
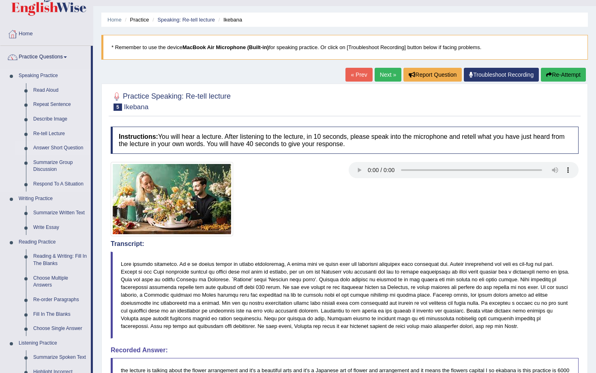
scroll to position [20, 0]
